Goal: Information Seeking & Learning: Understand process/instructions

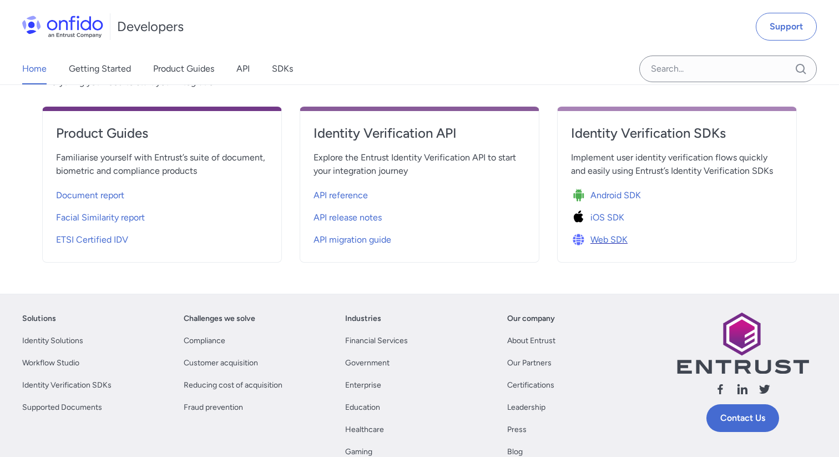
click at [608, 238] on span "Web SDK" at bounding box center [609, 239] width 37 height 13
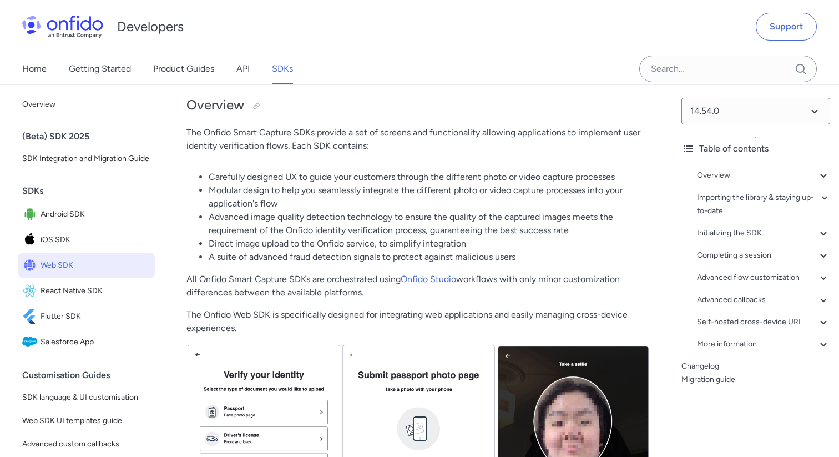
scroll to position [214, 0]
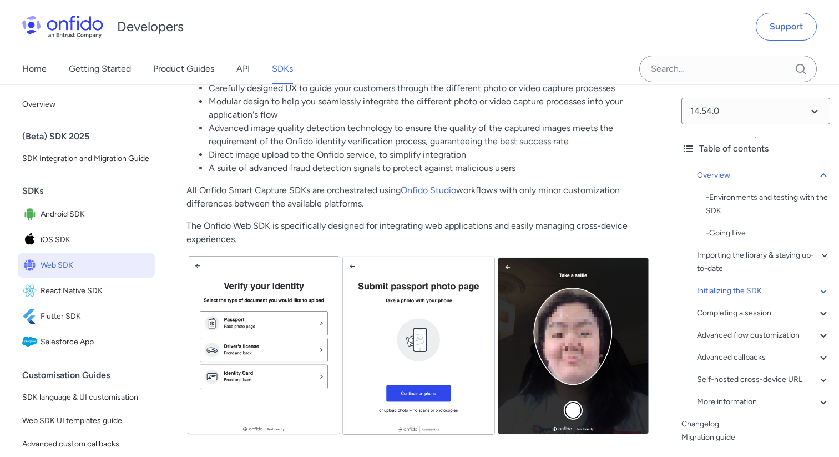
click at [820, 293] on icon at bounding box center [823, 290] width 13 height 13
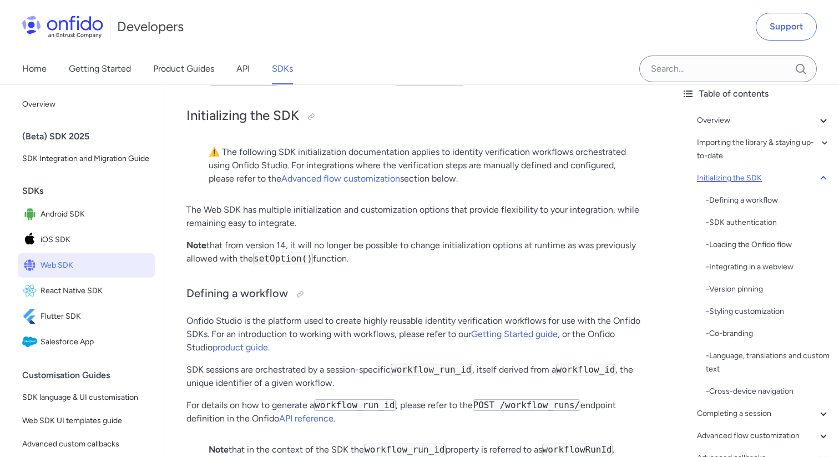
scroll to position [56, 0]
click at [729, 359] on div "- Language, translations and custom text" at bounding box center [768, 362] width 124 height 27
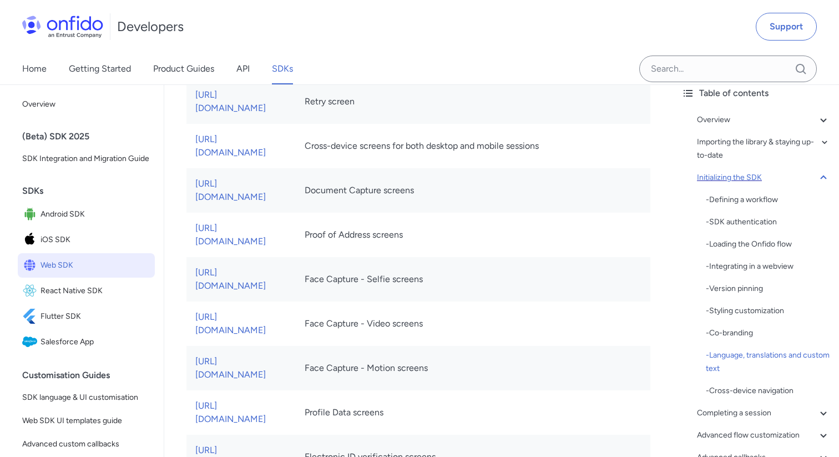
scroll to position [6714, 0]
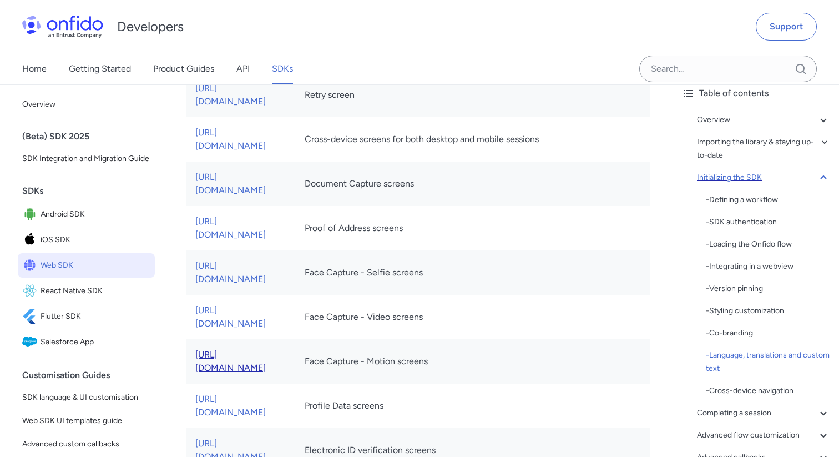
click at [266, 349] on link "[URL][DOMAIN_NAME]" at bounding box center [230, 361] width 70 height 24
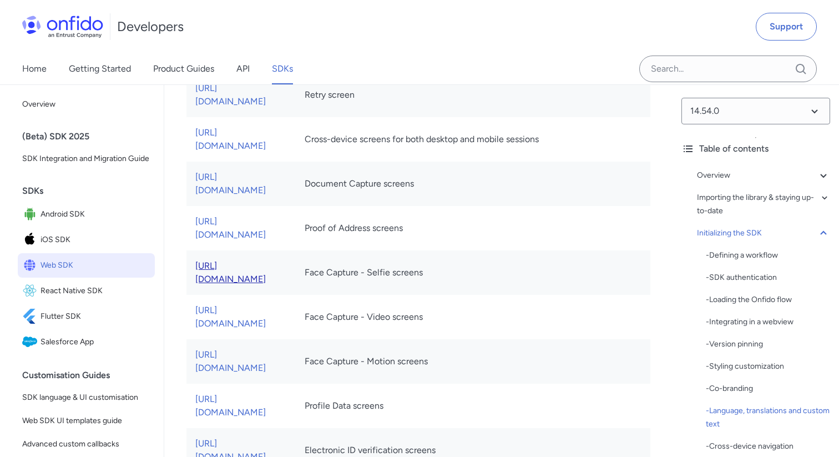
click at [266, 260] on link "[URL][DOMAIN_NAME]" at bounding box center [230, 272] width 70 height 24
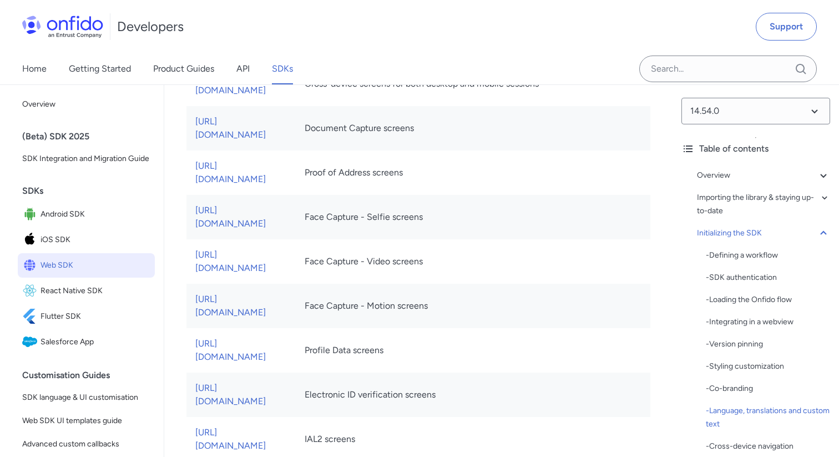
scroll to position [6775, 0]
